Goal: Browse casually

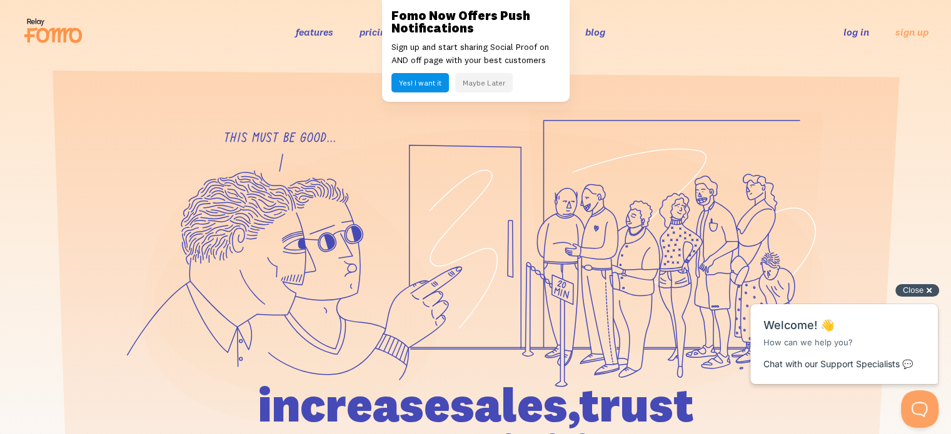
click at [928, 292] on div "Close cross-small" at bounding box center [917, 290] width 44 height 13
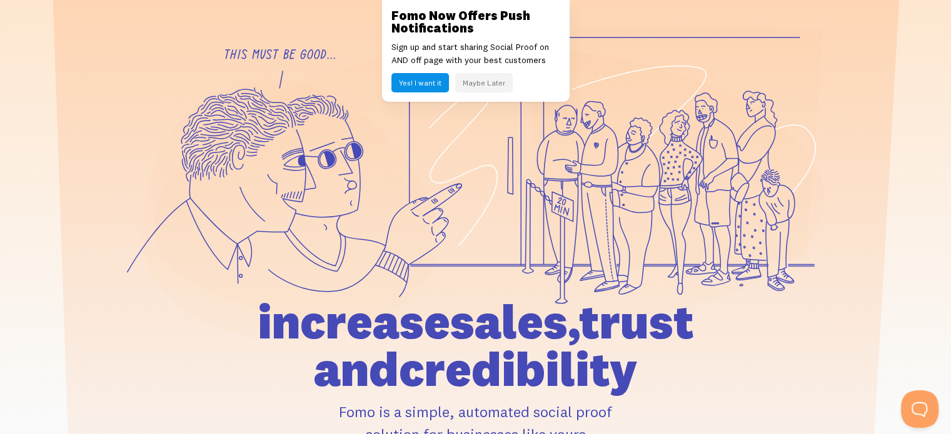
scroll to position [125, 0]
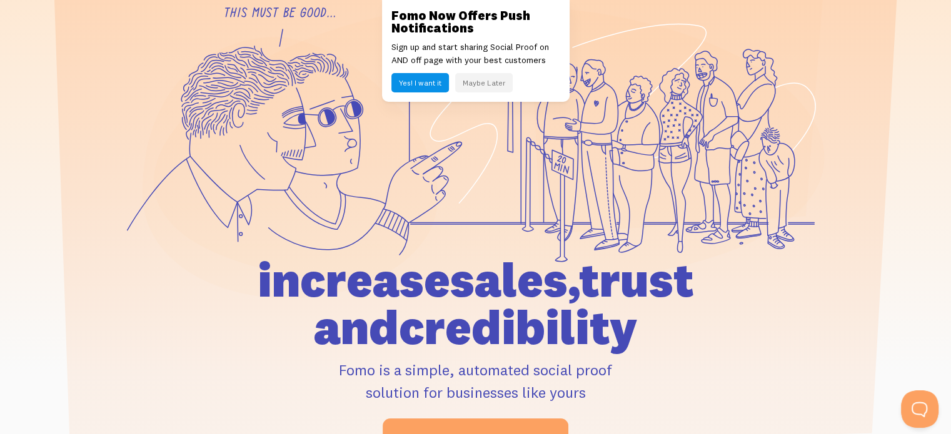
drag, startPoint x: 171, startPoint y: 276, endPoint x: 630, endPoint y: 302, distance: 459.6
click at [627, 302] on div at bounding box center [475, 222] width 713 height 476
click at [636, 315] on h1 "increase sales, trust and credibility" at bounding box center [475, 303] width 579 height 95
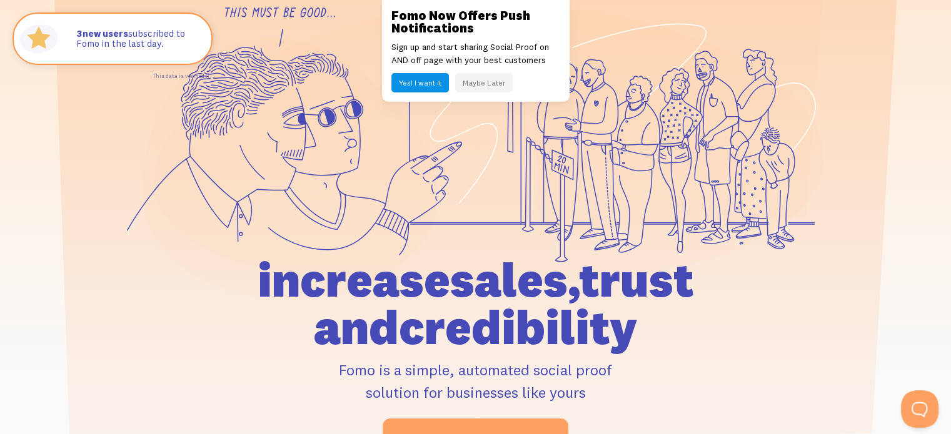
drag, startPoint x: 609, startPoint y: 328, endPoint x: 602, endPoint y: 278, distance: 50.5
click at [602, 278] on h1 "increase sales, trust and credibility" at bounding box center [475, 303] width 579 height 95
click at [565, 293] on h1 "increase sales, trust and credibility" at bounding box center [475, 303] width 579 height 95
click at [208, 278] on h1 "increase sales, trust and credibility" at bounding box center [475, 303] width 579 height 95
drag, startPoint x: 204, startPoint y: 278, endPoint x: 603, endPoint y: 274, distance: 398.9
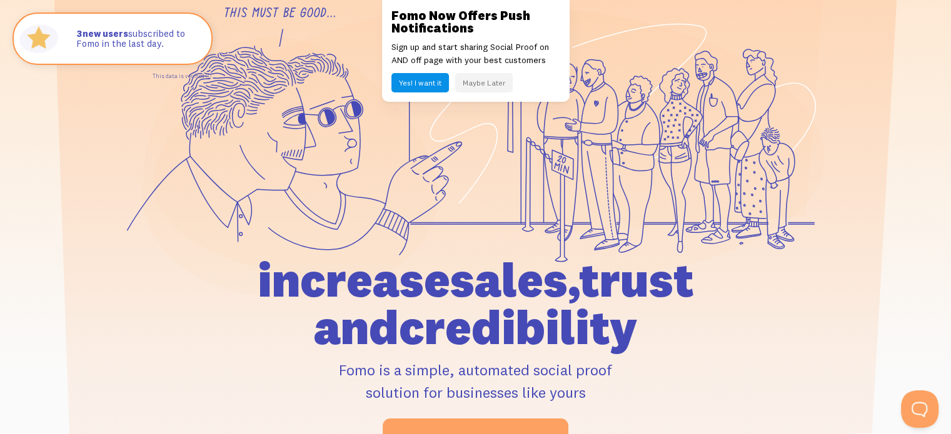
click at [603, 274] on h1 "increase sales, trust and credibility" at bounding box center [475, 303] width 579 height 95
drag, startPoint x: 615, startPoint y: 283, endPoint x: 604, endPoint y: 302, distance: 21.9
click at [616, 283] on h1 "increase sales, trust and credibility" at bounding box center [475, 303] width 579 height 95
drag, startPoint x: 593, startPoint y: 321, endPoint x: 616, endPoint y: 284, distance: 43.3
click at [616, 284] on h1 "increase sales, trust and credibility" at bounding box center [475, 303] width 579 height 95
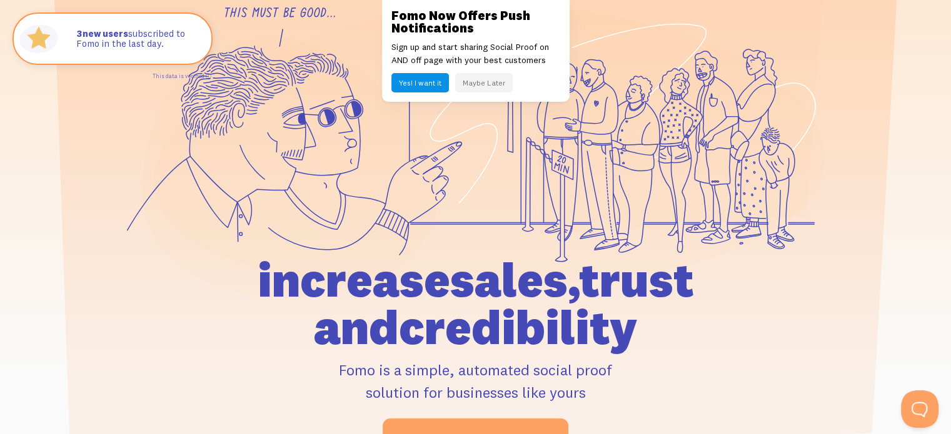
click at [583, 284] on h1 "increase sales, trust and credibility" at bounding box center [475, 303] width 579 height 95
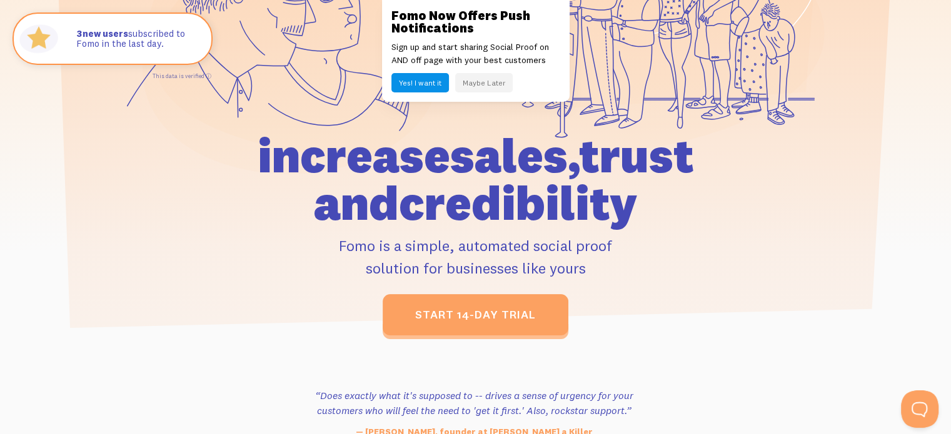
scroll to position [250, 0]
drag, startPoint x: 203, startPoint y: 162, endPoint x: 652, endPoint y: 154, distance: 449.6
click at [652, 154] on h1 "increase sales, trust and credibility" at bounding box center [475, 178] width 579 height 95
drag, startPoint x: 598, startPoint y: 207, endPoint x: 668, endPoint y: 154, distance: 87.4
click at [668, 154] on h1 "increase sales, trust and credibility" at bounding box center [475, 178] width 579 height 95
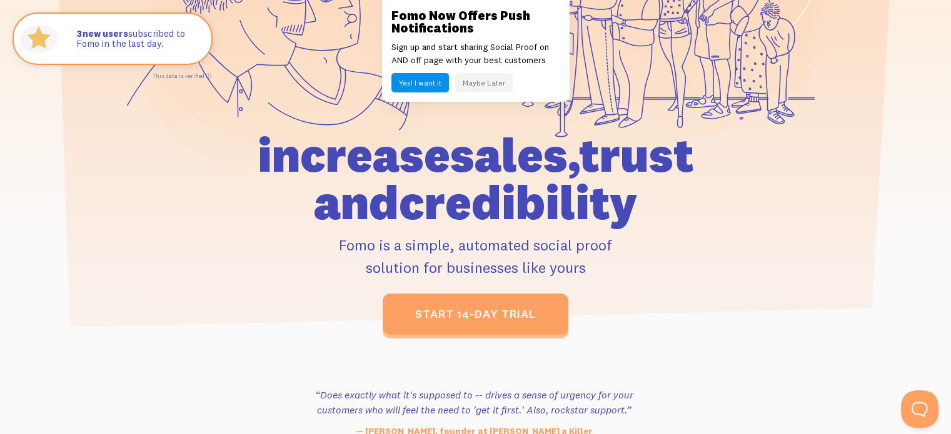
click at [648, 164] on h1 "increase sales, trust and credibility" at bounding box center [475, 178] width 579 height 95
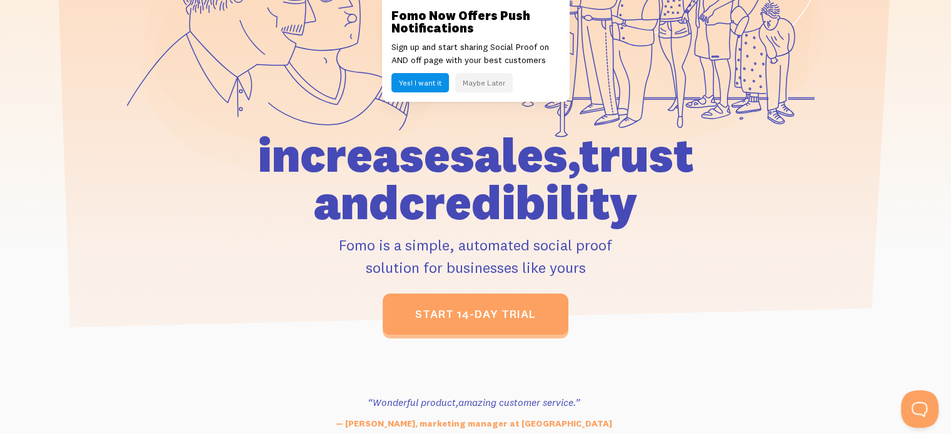
drag, startPoint x: 188, startPoint y: 156, endPoint x: 647, endPoint y: 152, distance: 458.9
click at [647, 152] on h1 "increase sales, trust and credibility" at bounding box center [475, 178] width 579 height 95
drag, startPoint x: 601, startPoint y: 211, endPoint x: 669, endPoint y: 155, distance: 88.0
click at [669, 155] on h1 "increase sales, trust and credibility" at bounding box center [475, 178] width 579 height 95
click at [570, 156] on h1 "increase sales, trust and credibility" at bounding box center [475, 178] width 579 height 95
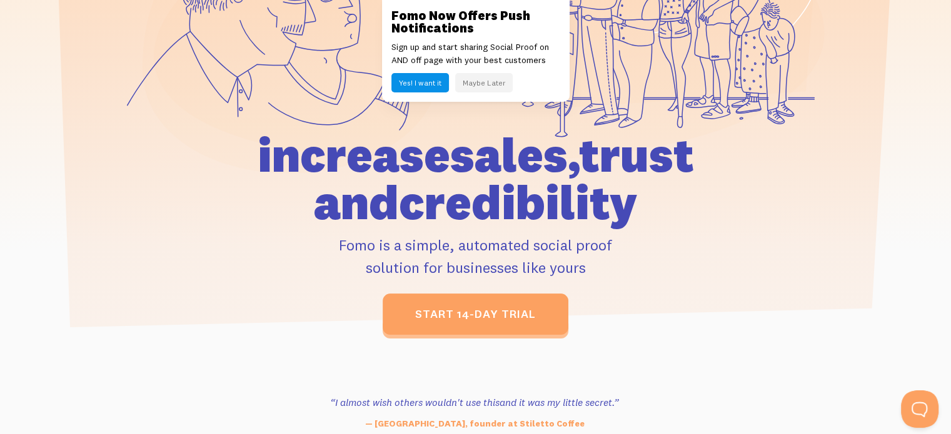
drag, startPoint x: 173, startPoint y: 164, endPoint x: 647, endPoint y: 160, distance: 474.5
click at [647, 160] on div at bounding box center [475, 97] width 713 height 476
drag, startPoint x: 602, startPoint y: 204, endPoint x: 673, endPoint y: 158, distance: 84.8
click at [673, 158] on h1 "increase sales, trust and credibility" at bounding box center [475, 178] width 579 height 95
click at [327, 188] on h1 "increase sales, trust and credibility" at bounding box center [475, 178] width 579 height 95
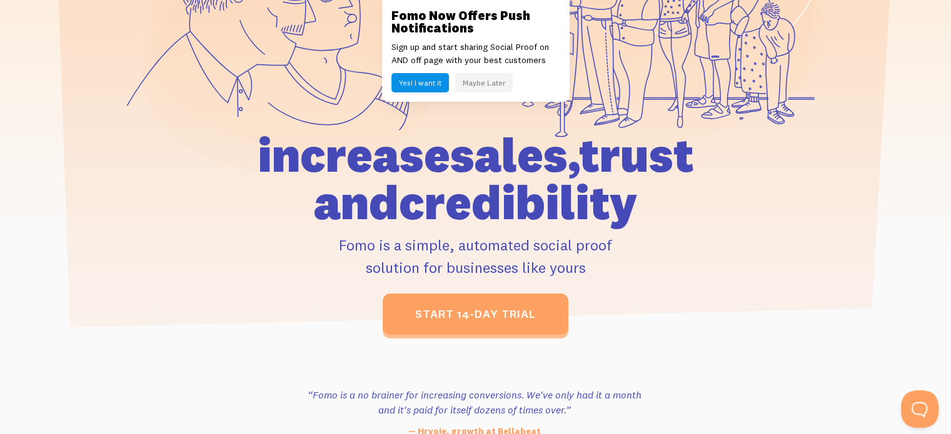
drag, startPoint x: 198, startPoint y: 145, endPoint x: 650, endPoint y: 144, distance: 451.4
click at [650, 144] on h1 "increase sales, trust and credibility" at bounding box center [475, 178] width 579 height 95
drag, startPoint x: 591, startPoint y: 196, endPoint x: 670, endPoint y: 166, distance: 84.3
click at [670, 166] on h1 "increase sales, trust and credibility" at bounding box center [475, 178] width 579 height 95
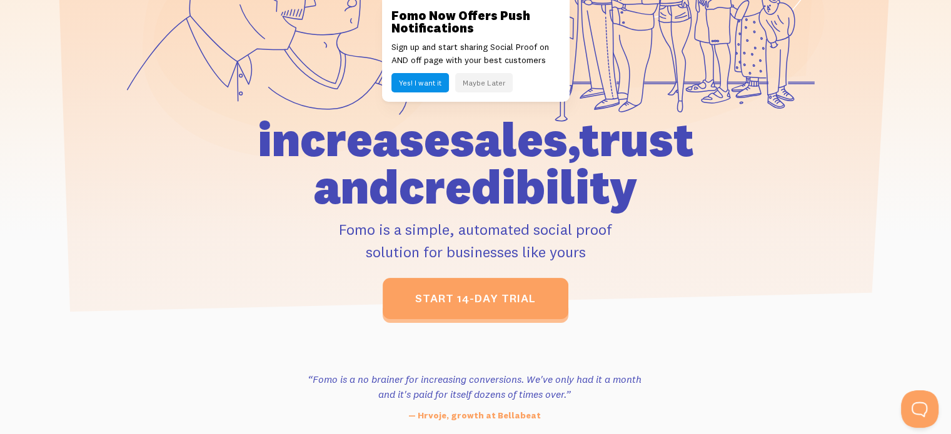
scroll to position [313, 0]
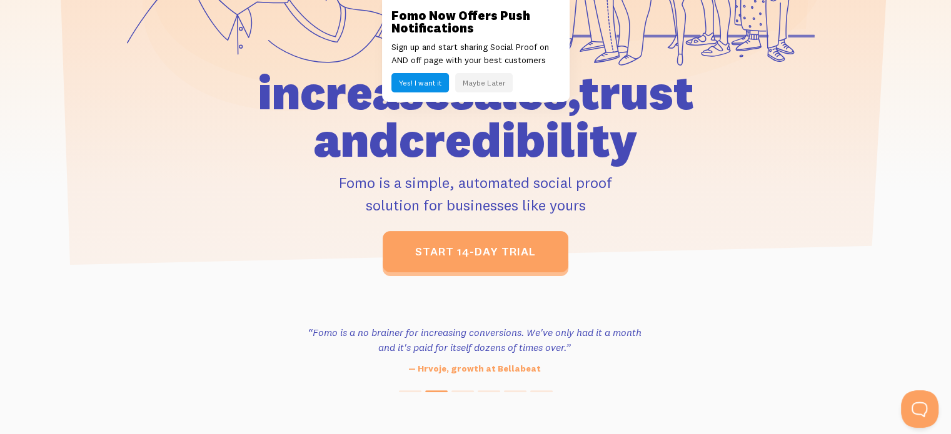
click at [340, 176] on p "Fomo is a simple, automated social proof solution for businesses like yours" at bounding box center [475, 193] width 579 height 45
drag, startPoint x: 325, startPoint y: 177, endPoint x: 621, endPoint y: 204, distance: 296.9
click at [621, 204] on p "Fomo is a simple, automated social proof solution for businesses like yours" at bounding box center [475, 193] width 579 height 45
click at [601, 219] on div "increase sales, trust and credibility Fomo is a simple, automated social proof …" at bounding box center [475, 171] width 579 height 204
drag, startPoint x: 588, startPoint y: 209, endPoint x: 324, endPoint y: 188, distance: 264.1
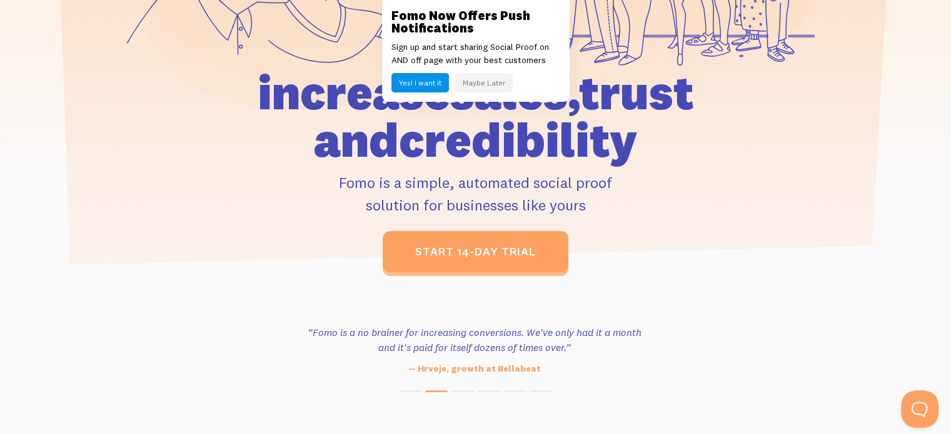
click at [324, 188] on p "Fomo is a simple, automated social proof solution for businesses like yours" at bounding box center [475, 193] width 579 height 45
click at [333, 187] on p "Fomo is a simple, automated social proof solution for businesses like yours" at bounding box center [475, 193] width 579 height 45
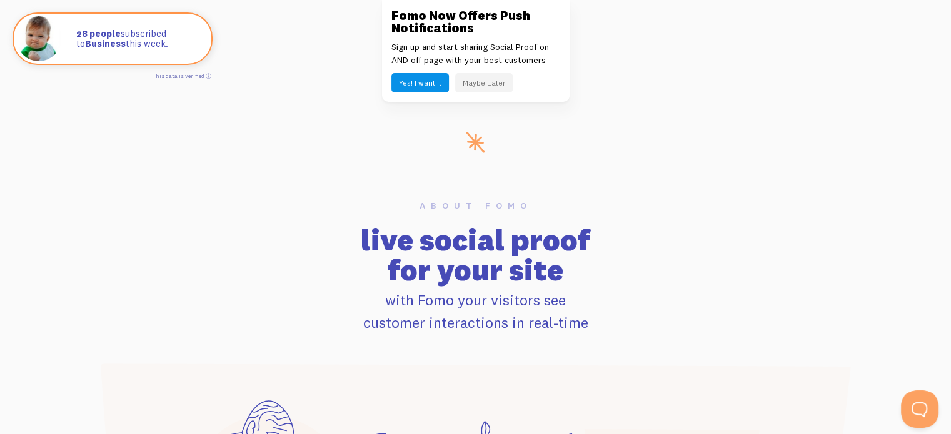
scroll to position [625, 0]
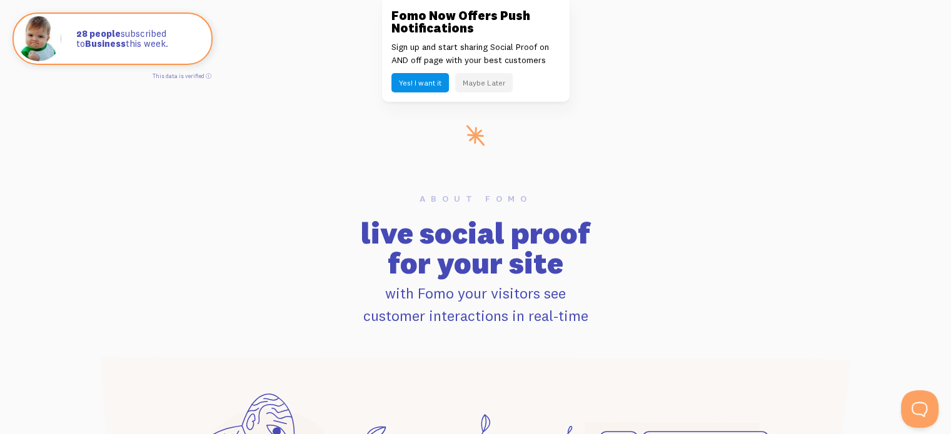
drag, startPoint x: 320, startPoint y: 221, endPoint x: 663, endPoint y: 240, distance: 343.7
click at [663, 240] on h2 "live social proof for your site" at bounding box center [475, 248] width 785 height 60
click at [573, 272] on h2 "live social proof for your site" at bounding box center [475, 248] width 785 height 60
drag, startPoint x: 586, startPoint y: 270, endPoint x: 356, endPoint y: 259, distance: 230.3
click at [356, 259] on h2 "live social proof for your site" at bounding box center [475, 248] width 785 height 60
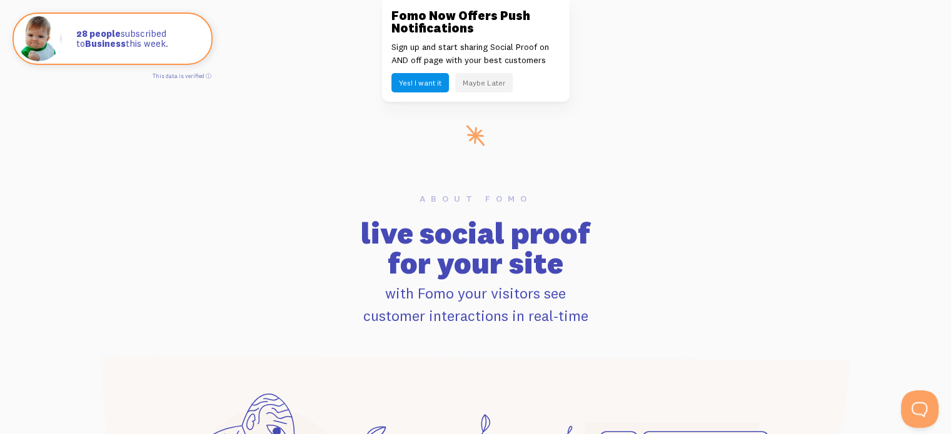
click at [363, 261] on h2 "live social proof for your site" at bounding box center [475, 248] width 785 height 60
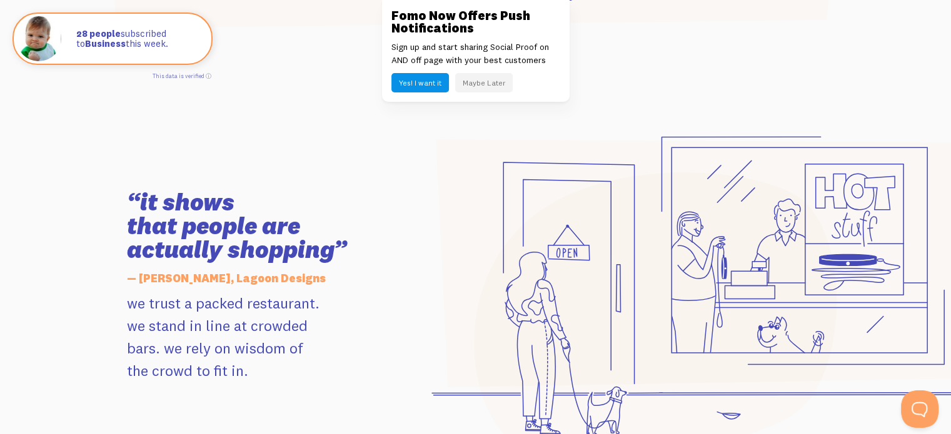
scroll to position [1188, 0]
